Goal: Task Accomplishment & Management: Manage account settings

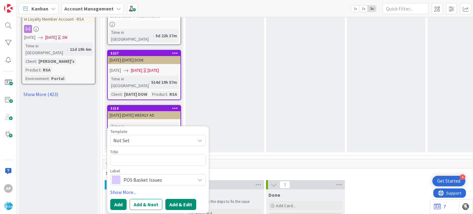
click at [178, 199] on button "Add & Edit" at bounding box center [181, 204] width 31 height 11
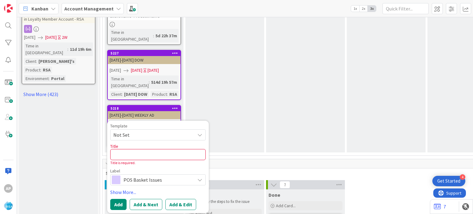
click at [175, 131] on span "Not Set" at bounding box center [151, 135] width 77 height 8
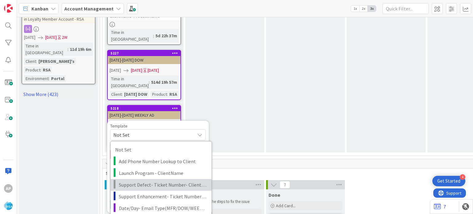
click at [156, 179] on link "Support Defect- Ticket Number- Client Name- Product Name" at bounding box center [161, 185] width 101 height 12
type textarea "x"
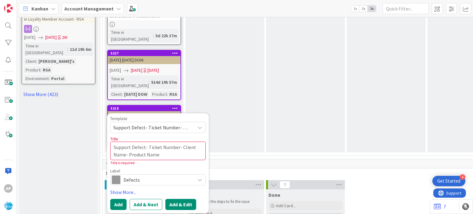
click at [191, 199] on button "Add & Edit" at bounding box center [181, 204] width 31 height 11
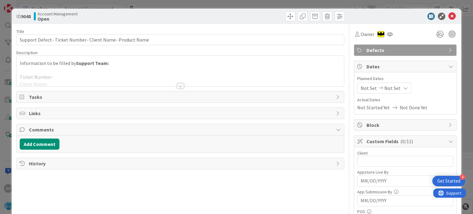
click at [136, 158] on div "History" at bounding box center [180, 163] width 327 height 11
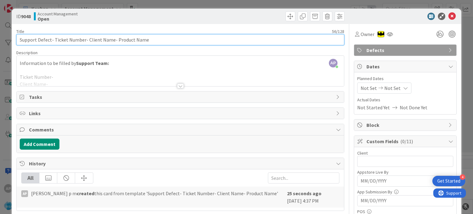
drag, startPoint x: 85, startPoint y: 39, endPoint x: 111, endPoint y: 40, distance: 25.3
click at [111, 40] on input "Support Defect- Ticket Number- Client Name- Product Name" at bounding box center [180, 39] width 328 height 11
paste input "SunShine Foods"
drag, startPoint x: 54, startPoint y: 40, endPoint x: 83, endPoint y: 39, distance: 29.0
click at [83, 39] on input "Support Defect- Ticket Number- SunShine Foods- Product Name" at bounding box center [180, 39] width 328 height 11
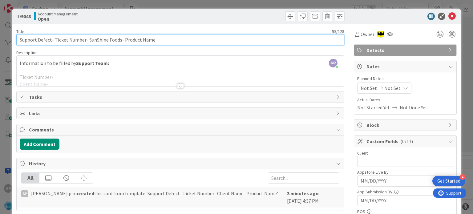
paste input "#302639"
click at [56, 39] on input "Support Defect- #302639- SunShine Foods- Product Name" at bounding box center [180, 39] width 328 height 11
type input "Support Defect- 302639- SunShine Foods- Product Name"
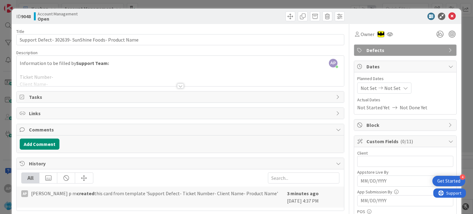
click at [177, 85] on div at bounding box center [180, 86] width 7 height 5
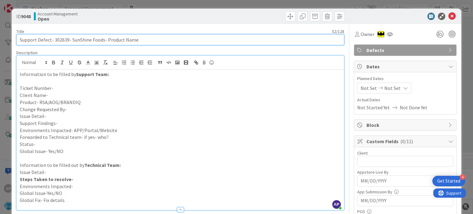
click at [59, 39] on input "Support Defect- 302639- SunShine Foods- Product Name" at bounding box center [180, 39] width 328 height 11
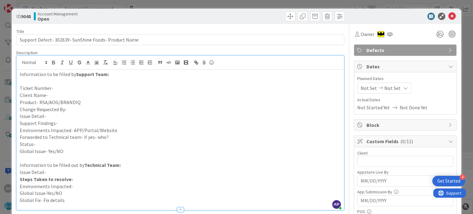
click at [58, 88] on p "Ticket Number-" at bounding box center [180, 88] width 321 height 7
click at [53, 88] on p "Ticket Number-" at bounding box center [180, 88] width 321 height 7
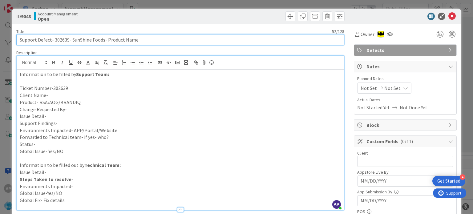
click at [102, 39] on input "Support Defect- 302639- SunShine Foods- Product Name" at bounding box center [180, 39] width 328 height 11
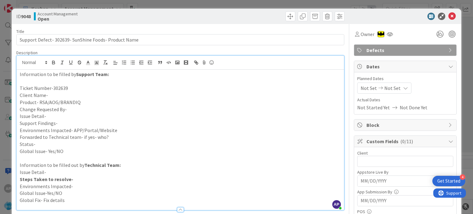
click at [60, 94] on p "Client Name-" at bounding box center [180, 95] width 321 height 7
paste div
click at [48, 94] on p "Client Name-SunShine Foods-" at bounding box center [180, 95] width 321 height 7
click at [88, 96] on p "Client Name-SunShine Foods-" at bounding box center [180, 95] width 321 height 7
click at [88, 100] on p "Product- RSA/AOG/BRANDIQ" at bounding box center [180, 102] width 321 height 7
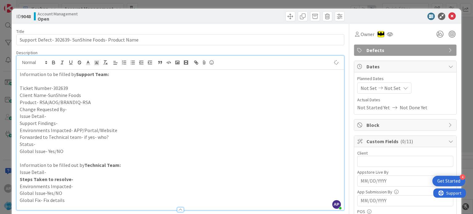
click at [76, 109] on p "Change Requested By-" at bounding box center [180, 109] width 321 height 7
click at [59, 113] on p "Issue Detail-" at bounding box center [180, 116] width 321 height 7
click at [58, 115] on p "Issue Detail-" at bounding box center [180, 116] width 321 height 7
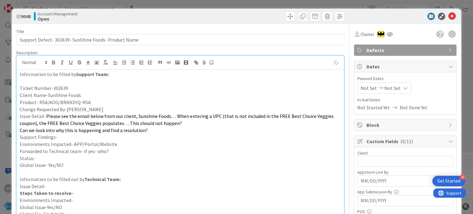
click at [63, 137] on p "Support Findings-" at bounding box center [180, 137] width 321 height 7
click at [71, 135] on p "Support Findings-" at bounding box center [180, 137] width 321 height 7
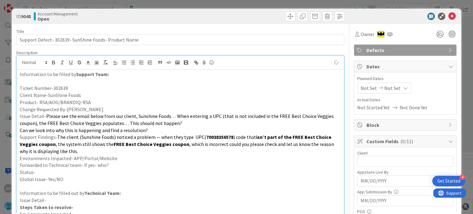
click at [118, 155] on p "Environments Impacted- APP/Portal/Website" at bounding box center [180, 158] width 321 height 7
click at [122, 167] on p "Forwarded to Technical team- if yes- who?" at bounding box center [180, 165] width 321 height 7
click at [69, 172] on p "Status-" at bounding box center [180, 172] width 321 height 7
click at [367, 157] on input "text" at bounding box center [406, 161] width 96 height 11
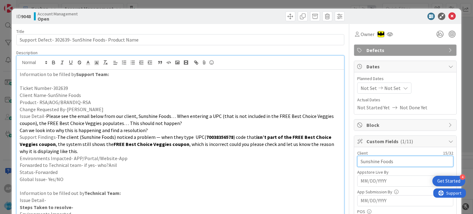
type input "Sunshine Foods"
click at [368, 87] on span "Not Set" at bounding box center [369, 87] width 16 height 7
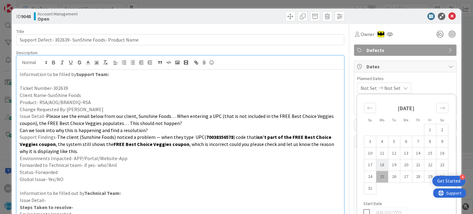
click at [379, 167] on td "18" at bounding box center [382, 165] width 12 height 12
type input "[DATE]"
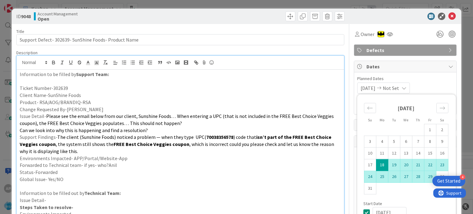
click at [426, 176] on td "29" at bounding box center [430, 177] width 12 height 12
type input "[DATE]"
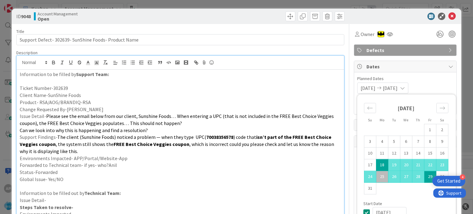
click at [293, 130] on p "Can we look into why this is happening and find a resolution?" at bounding box center [180, 130] width 321 height 7
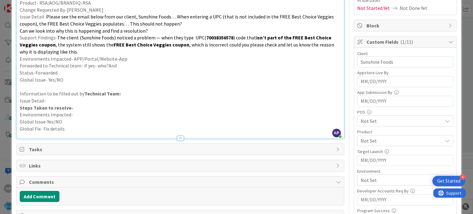
scroll to position [100, 0]
click at [368, 139] on span "Not Set" at bounding box center [402, 140] width 82 height 7
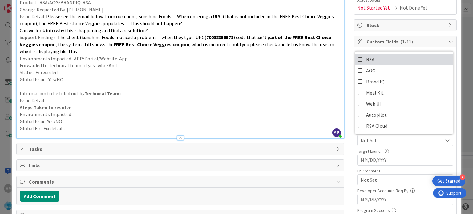
click at [358, 59] on icon at bounding box center [360, 59] width 5 height 9
click at [304, 84] on p at bounding box center [180, 86] width 321 height 7
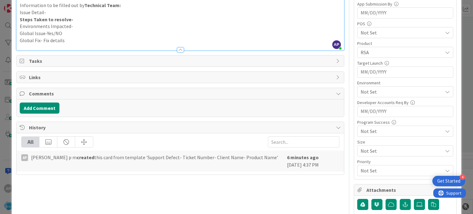
scroll to position [188, 0]
click at [367, 91] on span "Not Set" at bounding box center [402, 91] width 82 height 7
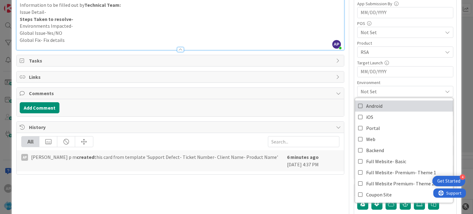
click at [358, 104] on icon at bounding box center [360, 105] width 5 height 9
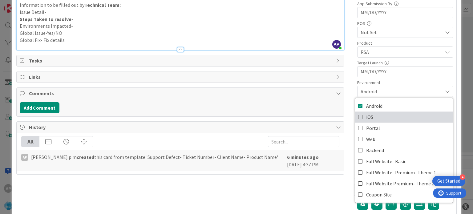
click at [358, 117] on icon at bounding box center [360, 117] width 5 height 9
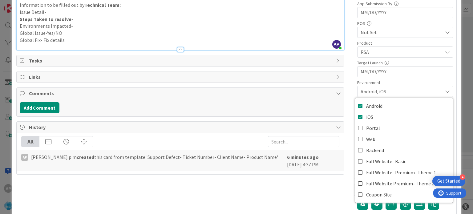
click at [293, 41] on p "Global Fix- Fix details" at bounding box center [180, 40] width 321 height 7
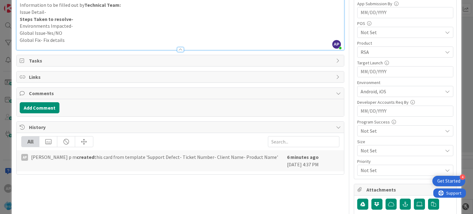
click at [293, 41] on p "Global Fix- Fix details" at bounding box center [180, 40] width 321 height 7
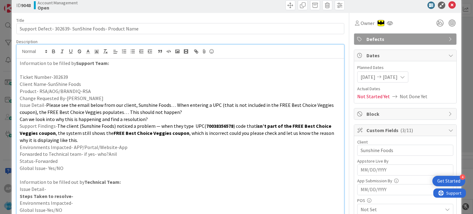
scroll to position [0, 0]
